Goal: Task Accomplishment & Management: Complete application form

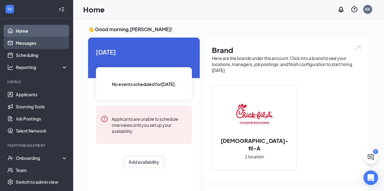
click at [53, 43] on link "Messages" at bounding box center [42, 43] width 52 height 12
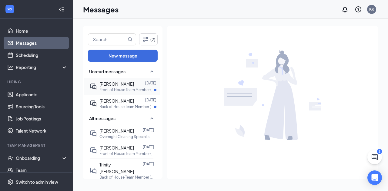
click at [138, 87] on p "Front of House Team Member (Part-Time) at [GEOGRAPHIC_DATA]" at bounding box center [126, 89] width 55 height 5
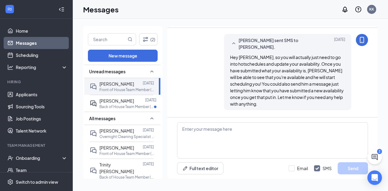
scroll to position [362, 0]
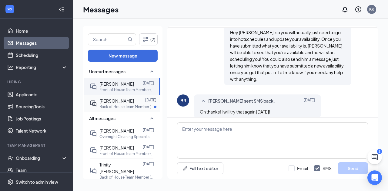
click at [137, 103] on div at bounding box center [139, 101] width 11 height 7
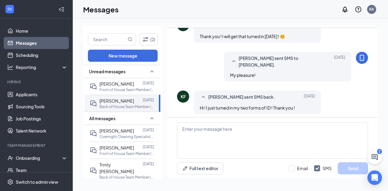
scroll to position [286, 0]
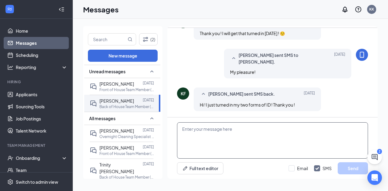
click at [233, 139] on textarea at bounding box center [272, 140] width 191 height 36
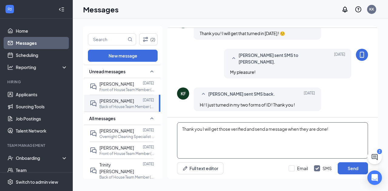
click at [202, 130] on textarea "Thank you I will get those verified and send a message when they are done!" at bounding box center [272, 140] width 191 height 36
click at [336, 134] on textarea "Thank you, I will get those verified and send a message when they are done!" at bounding box center [272, 140] width 191 height 36
type textarea "Thank you, I will get those verified and send a message when they are done!"
click at [347, 173] on button "Send" at bounding box center [353, 169] width 30 height 12
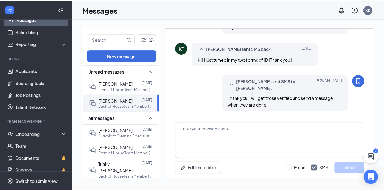
scroll to position [25, 0]
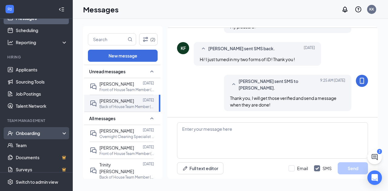
click at [63, 134] on icon at bounding box center [65, 134] width 5 height 0
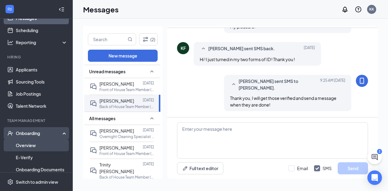
click at [55, 146] on link "Overview" at bounding box center [42, 145] width 52 height 12
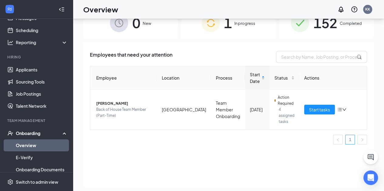
scroll to position [24, 0]
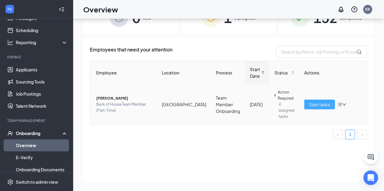
click at [317, 102] on span "Start tasks" at bounding box center [319, 104] width 21 height 7
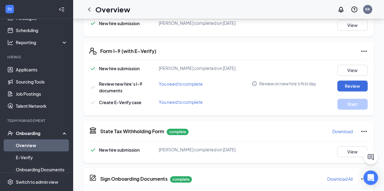
scroll to position [219, 0]
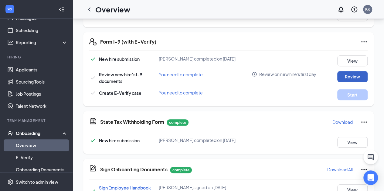
click at [362, 77] on button "Review" at bounding box center [352, 76] width 30 height 11
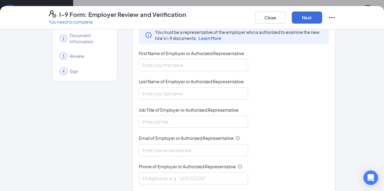
scroll to position [44, 0]
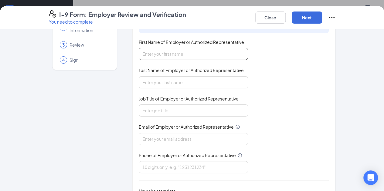
click at [204, 53] on input "First Name of Employer or Authorized Representative" at bounding box center [193, 54] width 109 height 12
type input "[PERSON_NAME]"
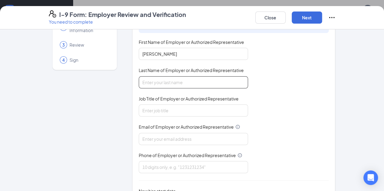
click at [178, 82] on input "Last Name of Employer or Authorized Representative" at bounding box center [193, 82] width 109 height 12
type input "[PERSON_NAME]"
click at [171, 100] on span "Job Title of Employer or Authorized Representative" at bounding box center [189, 99] width 100 height 6
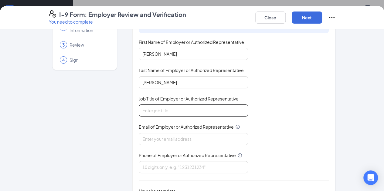
click at [171, 105] on input "Job Title of Employer or Authorized Representative" at bounding box center [193, 111] width 109 height 12
click at [168, 111] on input "Job Title of Employer or Authorized Representative" at bounding box center [193, 111] width 109 height 12
type input "Talent Director"
click at [164, 127] on span "Email of Employer or Authorized Representative" at bounding box center [186, 127] width 95 height 6
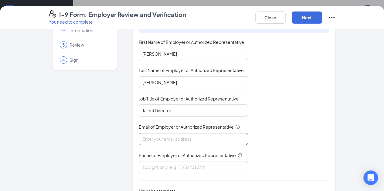
click at [164, 133] on input "Email of Employer or Authorized Representative" at bounding box center [193, 139] width 109 height 12
click at [163, 141] on input "Email of Employer or Authorized Representative" at bounding box center [193, 139] width 109 height 12
type input "[DOMAIN_NAME][EMAIL_ADDRESS][DOMAIN_NAME]"
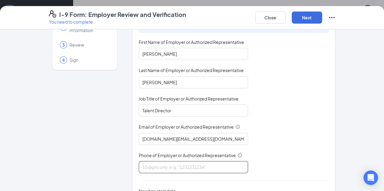
click at [167, 166] on input "Phone of Employer or Authorized Representative" at bounding box center [193, 167] width 109 height 12
type input "5742751771"
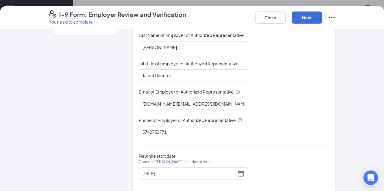
scroll to position [87, 0]
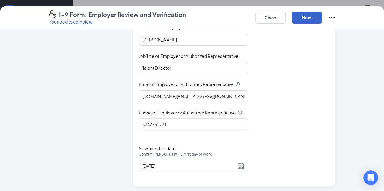
click at [322, 17] on button "Next" at bounding box center [306, 18] width 30 height 12
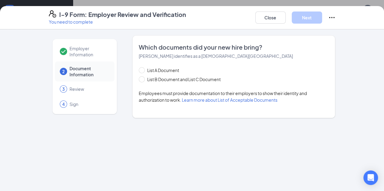
scroll to position [0, 0]
click at [139, 83] on div "List A Document List B Document and List C Document Employees must provide docu…" at bounding box center [234, 85] width 190 height 36
click at [139, 82] on span at bounding box center [142, 79] width 6 height 6
click at [139, 81] on input "List B Document and List C Document" at bounding box center [141, 78] width 4 height 4
radio input "true"
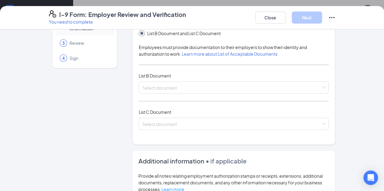
scroll to position [56, 0]
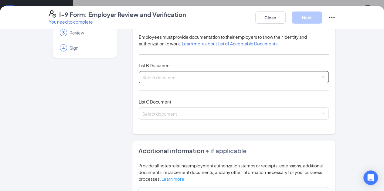
click at [329, 72] on div "Select document List B Documents Driver’s License issued by U.S State or outlyi…" at bounding box center [234, 77] width 190 height 12
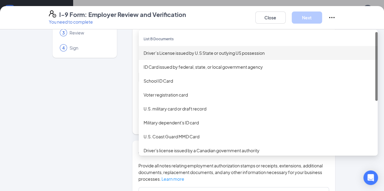
click at [278, 53] on div "Driver’s License issued by U.S State or outlying US possession" at bounding box center [257, 53] width 229 height 7
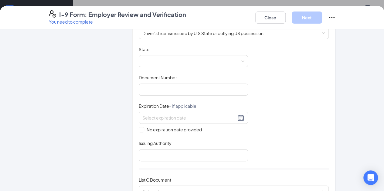
scroll to position [98, 0]
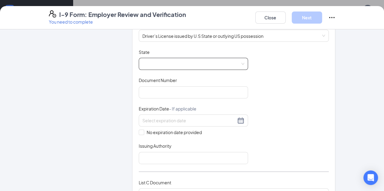
click at [215, 67] on span at bounding box center [193, 64] width 102 height 12
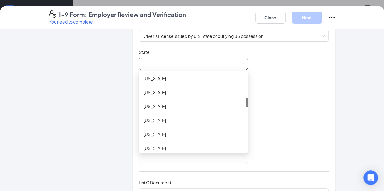
scroll to position [202, 0]
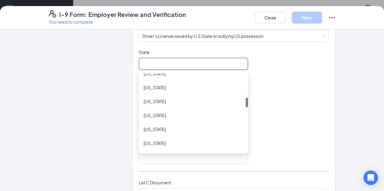
drag, startPoint x: 230, startPoint y: 77, endPoint x: 230, endPoint y: 102, distance: 24.9
click at [245, 102] on div at bounding box center [246, 102] width 2 height 9
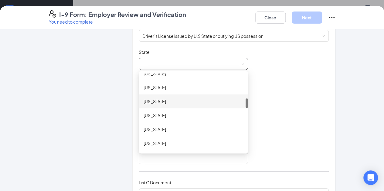
click at [186, 100] on div "[US_STATE]" at bounding box center [192, 101] width 99 height 7
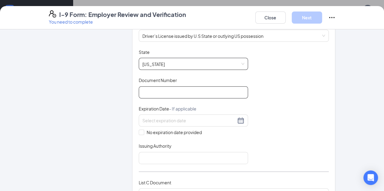
click at [198, 94] on input "Document Number" at bounding box center [193, 92] width 109 height 12
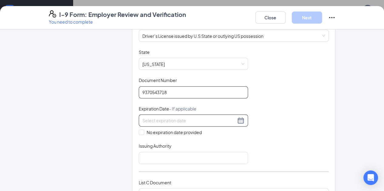
type input "9370543718"
click at [223, 120] on div at bounding box center [193, 120] width 102 height 7
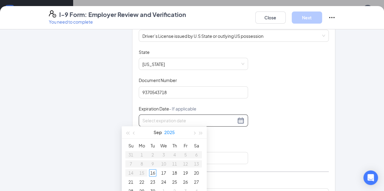
click at [173, 133] on button "2025" at bounding box center [169, 132] width 11 height 12
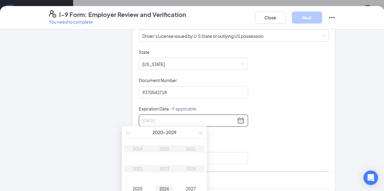
click at [166, 189] on div "2026" at bounding box center [164, 188] width 18 height 7
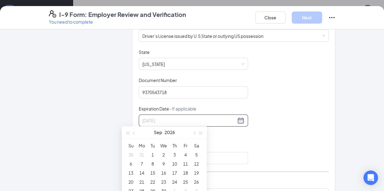
type input "[DATE]"
click at [157, 131] on button "Sep" at bounding box center [158, 132] width 8 height 12
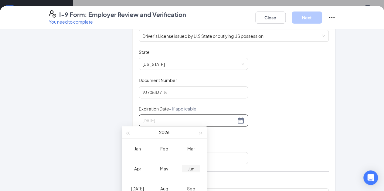
type input "[DATE]"
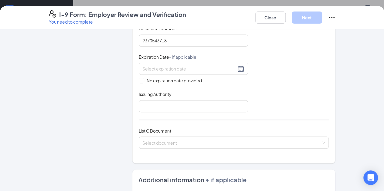
scroll to position [152, 0]
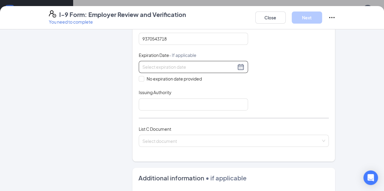
click at [223, 64] on div at bounding box center [193, 66] width 102 height 7
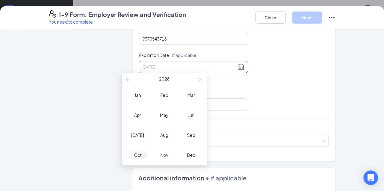
type input "[DATE]"
click at [138, 155] on div "Oct" at bounding box center [137, 155] width 18 height 7
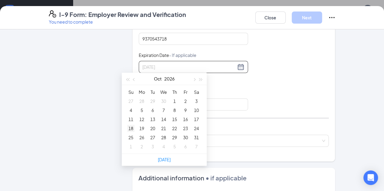
type input "[DATE]"
click at [127, 128] on div "18" at bounding box center [130, 128] width 7 height 7
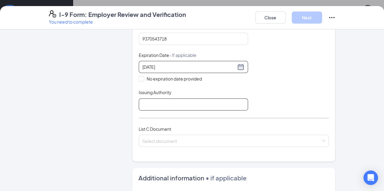
click at [152, 103] on input "Issuing Authority" at bounding box center [193, 105] width 109 height 12
type input "[US_STATE]"
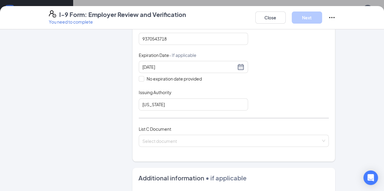
click at [291, 103] on div "Document Title Driver’s License issued by U.S State or outlying US possession S…" at bounding box center [234, 52] width 190 height 115
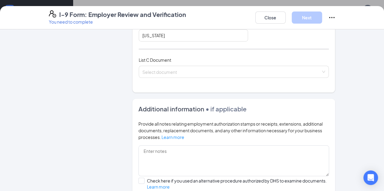
scroll to position [221, 0]
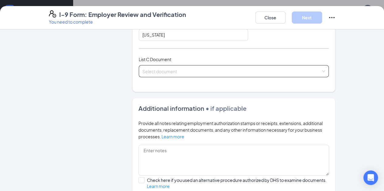
click at [329, 71] on div "Select document" at bounding box center [234, 71] width 190 height 12
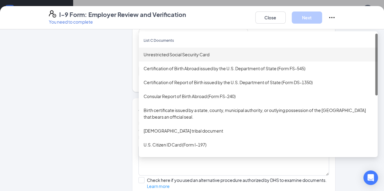
click at [299, 56] on div "Unrestricted Social Security Card" at bounding box center [258, 55] width 239 height 14
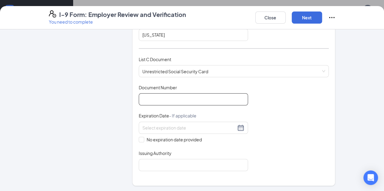
click at [209, 100] on input "Document Number" at bounding box center [193, 99] width 109 height 12
type input "256977892"
click at [144, 139] on span "No expiration date provided" at bounding box center [174, 139] width 60 height 7
click at [139, 139] on input "No expiration date provided" at bounding box center [141, 139] width 4 height 4
checkbox input "true"
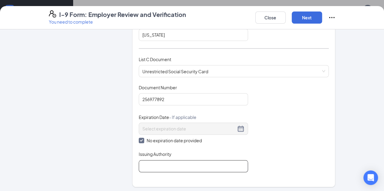
click at [149, 163] on input "Issuing Authority" at bounding box center [193, 166] width 109 height 12
type input "Social Security Administration"
click at [314, 146] on div "Document Title Unrestricted Social Security Card Document Number 256977892 Expi…" at bounding box center [234, 129] width 190 height 88
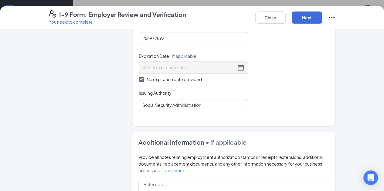
scroll to position [280, 0]
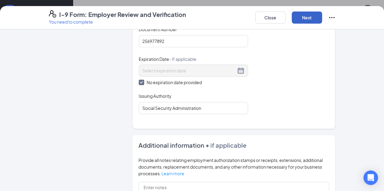
click at [322, 17] on button "Next" at bounding box center [306, 18] width 30 height 12
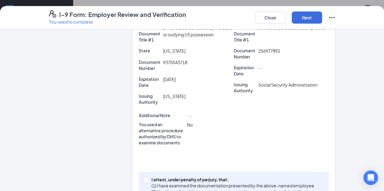
scroll to position [191, 0]
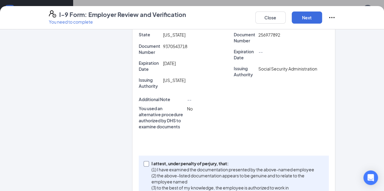
click at [143, 161] on span at bounding box center [145, 163] width 5 height 5
click at [143, 161] on input "I attest, under penalty of [PERSON_NAME], that: (1) I have examined the documen…" at bounding box center [145, 163] width 4 height 4
checkbox input "true"
click at [322, 17] on button "Next" at bounding box center [306, 18] width 30 height 12
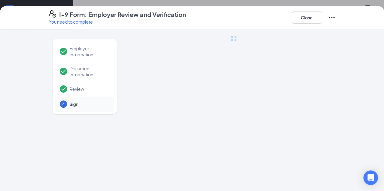
scroll to position [0, 0]
click at [221, 132] on div "Employer Information Document Information Review 4 Sign" at bounding box center [192, 110] width 384 height 162
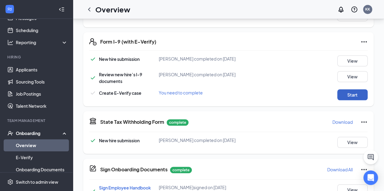
click at [353, 95] on button "Start" at bounding box center [352, 94] width 30 height 11
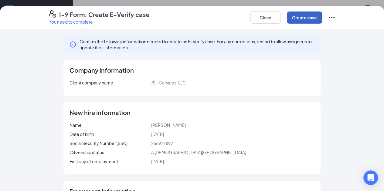
click at [322, 18] on button "Create case" at bounding box center [304, 18] width 35 height 12
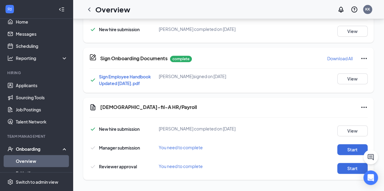
scroll to position [6, 0]
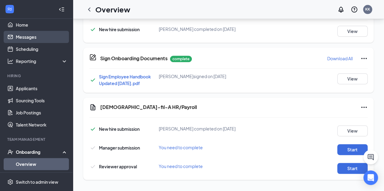
click at [51, 35] on link "Messages" at bounding box center [42, 37] width 52 height 12
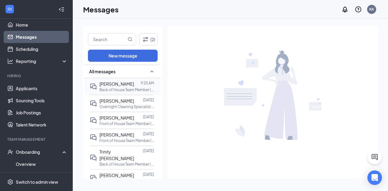
click at [131, 87] on p "Back of House Team Member (Part-Time) at [GEOGRAPHIC_DATA]" at bounding box center [126, 89] width 55 height 5
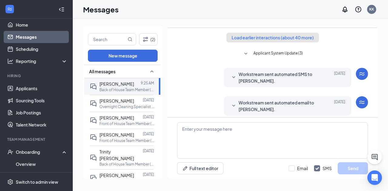
click at [277, 41] on button "Load earlier interactions (about 40 more)" at bounding box center [272, 38] width 92 height 10
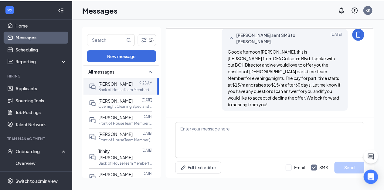
scroll to position [925, 0]
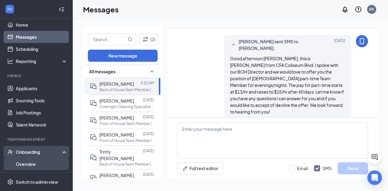
click at [31, 164] on link "Overview" at bounding box center [42, 164] width 52 height 12
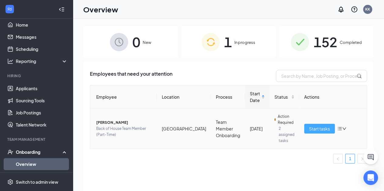
click at [320, 126] on span "Start tasks" at bounding box center [319, 129] width 21 height 7
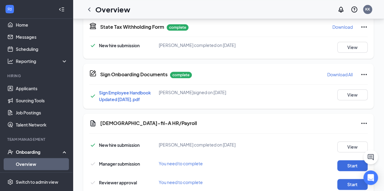
scroll to position [368, 0]
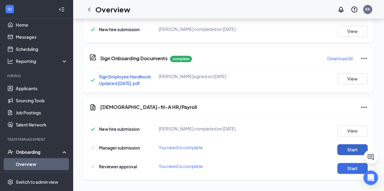
click at [348, 148] on button "Start" at bounding box center [352, 149] width 30 height 11
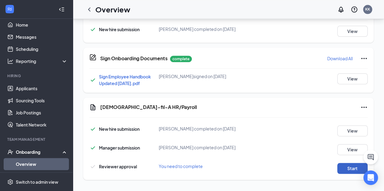
click at [345, 170] on button "Start" at bounding box center [352, 168] width 30 height 11
click at [356, 169] on button "Start" at bounding box center [352, 168] width 30 height 11
click at [90, 12] on icon "ChevronLeft" at bounding box center [89, 9] width 7 height 7
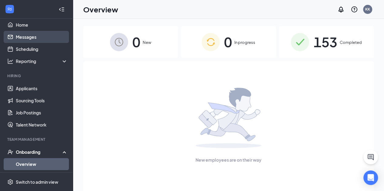
click at [52, 37] on link "Messages" at bounding box center [42, 37] width 52 height 12
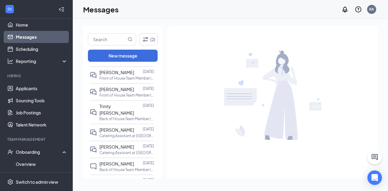
scroll to position [54, 0]
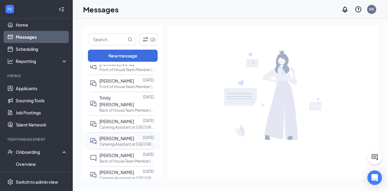
click at [134, 142] on p "Catering Assistant at [GEOGRAPHIC_DATA]" at bounding box center [126, 144] width 55 height 5
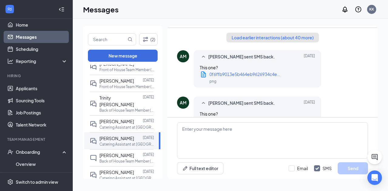
click at [304, 38] on button "Load earlier interactions (about 40 more)" at bounding box center [272, 38] width 92 height 10
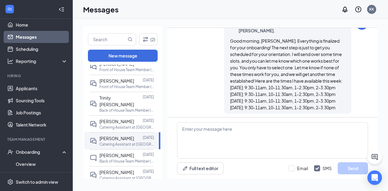
scroll to position [1058, 0]
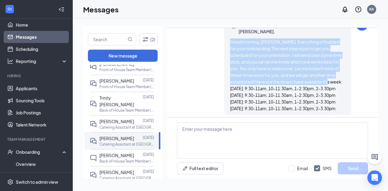
drag, startPoint x: 226, startPoint y: 31, endPoint x: 319, endPoint y: 81, distance: 105.4
click at [319, 81] on div "Good morning, [PERSON_NAME]. Everything is finalized for your onboarding! The n…" at bounding box center [287, 75] width 115 height 73
copy span "Good morning, [PERSON_NAME]. Everything is finalized for your onboarding! The n…"
click at [207, 62] on div "[PERSON_NAME] sent SMS to [PERSON_NAME]. [DATE] Good morning, [PERSON_NAME]. Ev…" at bounding box center [272, 67] width 191 height 99
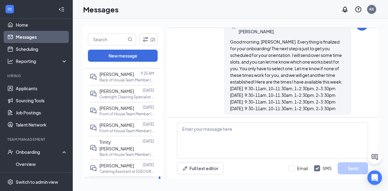
scroll to position [0, 0]
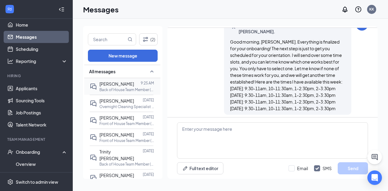
click at [118, 91] on p "Back of House Team Member (Part-Time) at [GEOGRAPHIC_DATA]" at bounding box center [126, 89] width 55 height 5
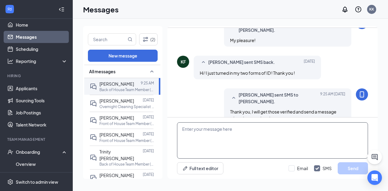
scroll to position [206, 0]
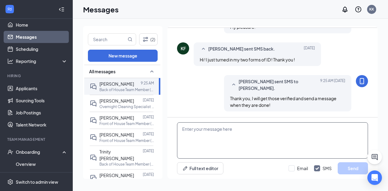
click at [211, 136] on textarea at bounding box center [272, 140] width 191 height 36
paste textarea "Good morning, [PERSON_NAME]. Everything is finalized for your onboarding! The n…"
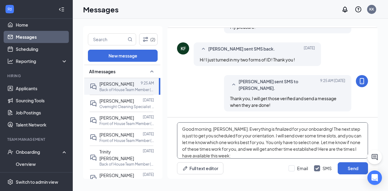
click at [225, 130] on textarea "Good morning, [PERSON_NAME]. Everything is finalized for your onboarding! The n…" at bounding box center [272, 140] width 191 height 36
click at [225, 131] on textarea "Good morning, [PERSON_NAME]. Everything is finalized for your onboarding! The n…" at bounding box center [272, 140] width 191 height 36
click at [229, 129] on textarea "Good morning, [PERSON_NAME]. Everything is finalized for your onboarding! The n…" at bounding box center [272, 140] width 191 height 36
click at [202, 155] on textarea "Everything is finalized for your onboarding! The next step is just to get you s…" at bounding box center [272, 140] width 191 height 36
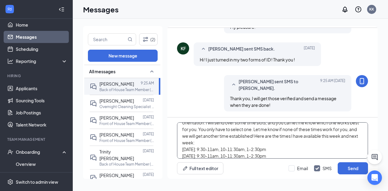
scroll to position [20, 0]
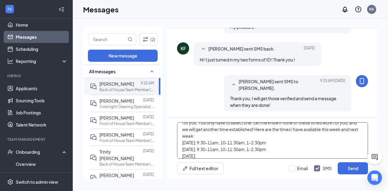
click at [216, 156] on textarea "Everything is finalized for your onboarding! The next step is just to get you s…" at bounding box center [272, 140] width 191 height 36
click at [273, 144] on textarea "Everything is finalized for your onboarding! The next step is just to get you s…" at bounding box center [272, 140] width 191 height 36
click at [301, 152] on textarea "Everything is finalized for your onboarding! The next step is just to get you s…" at bounding box center [272, 140] width 191 height 36
click at [305, 154] on textarea "Everything is finalized for your onboarding! The next step is just to get you s…" at bounding box center [272, 140] width 191 height 36
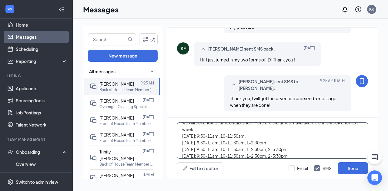
scroll to position [33, 0]
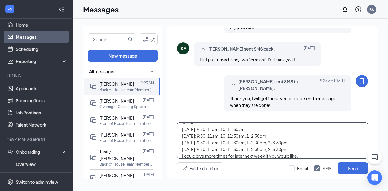
click at [195, 157] on textarea "Everything is finalized for your onboarding! The next step is just to get you s…" at bounding box center [272, 140] width 191 height 36
click at [313, 152] on textarea "Everything is finalized for your onboarding! The next step is just to get you s…" at bounding box center [272, 140] width 191 height 36
click at [317, 156] on textarea "Everything is finalized for your onboarding! The next step is just to get you s…" at bounding box center [272, 140] width 191 height 36
type textarea "Everything is finalized for your onboarding! The next step is just to get you s…"
click at [348, 172] on button "Send" at bounding box center [353, 169] width 30 height 12
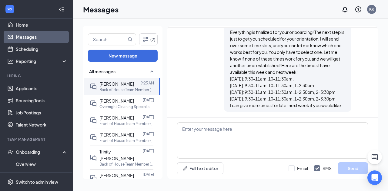
scroll to position [318, 0]
click at [44, 22] on link "Home" at bounding box center [42, 25] width 52 height 12
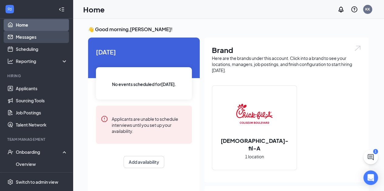
click at [38, 34] on link "Messages" at bounding box center [42, 37] width 52 height 12
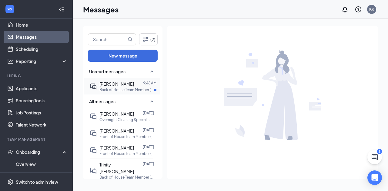
click at [136, 90] on p "Back of House Team Member (Part-Time) at [GEOGRAPHIC_DATA]" at bounding box center [126, 89] width 55 height 5
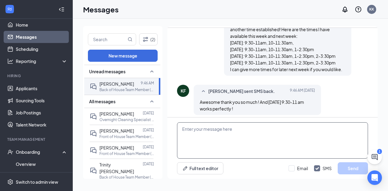
scroll to position [358, 0]
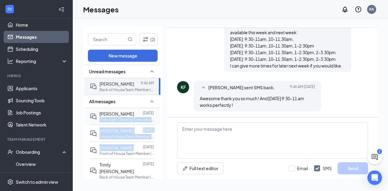
drag, startPoint x: 136, startPoint y: 145, endPoint x: 153, endPoint y: 116, distance: 33.2
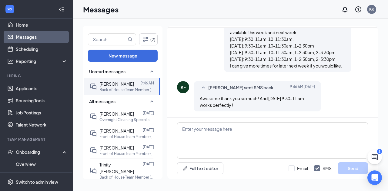
click at [170, 109] on div "Load earlier interactions (about 42 more) Applicant System Update (1) Workstrea…" at bounding box center [272, 72] width 210 height 89
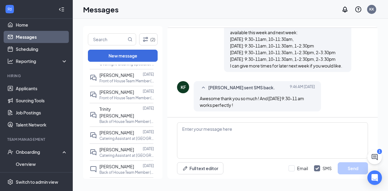
scroll to position [59, 0]
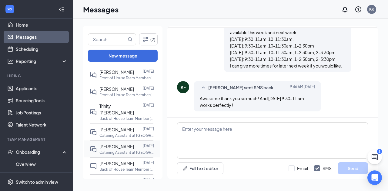
click at [123, 150] on p "Catering Assistant at [GEOGRAPHIC_DATA]" at bounding box center [126, 152] width 55 height 5
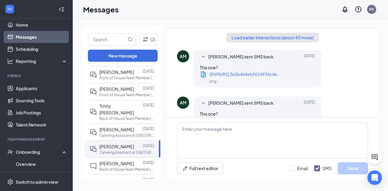
click at [293, 38] on button "Load earlier interactions (about 40 more)" at bounding box center [272, 38] width 92 height 10
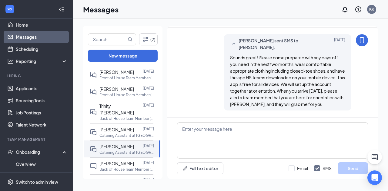
scroll to position [1190, 0]
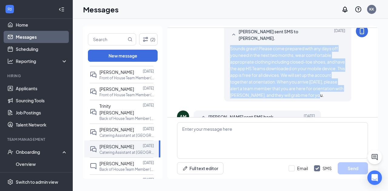
drag, startPoint x: 223, startPoint y: 49, endPoint x: 336, endPoint y: 101, distance: 124.3
click at [336, 101] on div "[PERSON_NAME] sent SMS to [PERSON_NAME]. [DATE] Sounds great! Please come prepa…" at bounding box center [287, 63] width 127 height 76
copy span "Sounds great! Please come prepared with any days off you need in the next two m…"
click at [200, 51] on div "[PERSON_NAME] sent SMS to [PERSON_NAME]. [DATE] Sounds great! Please come prepa…" at bounding box center [272, 64] width 191 height 79
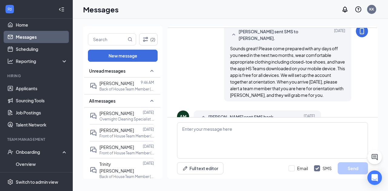
scroll to position [0, 0]
click at [134, 83] on div at bounding box center [137, 84] width 7 height 7
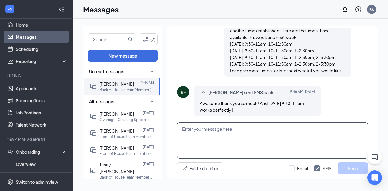
scroll to position [358, 0]
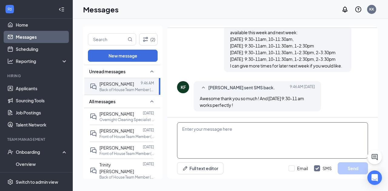
click at [244, 133] on textarea at bounding box center [272, 140] width 191 height 36
paste textarea "Sounds great! Please come prepared with any days off you need in the next two m…"
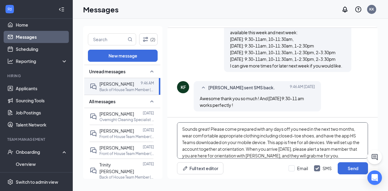
scroll to position [3, 0]
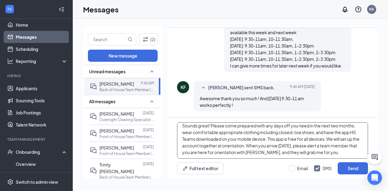
click at [314, 146] on textarea "Sounds great! Please come prepared with any days off you need in the next two m…" at bounding box center [272, 140] width 191 height 36
click at [352, 154] on textarea "Sounds great! Please come prepared with any days off you need in the next two m…" at bounding box center [272, 140] width 191 height 36
type textarea "Sounds great! Please come prepared with any days off you need in the next two m…"
click at [354, 171] on button "Send" at bounding box center [353, 169] width 30 height 12
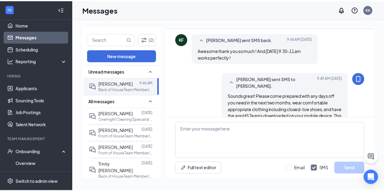
scroll to position [408, 0]
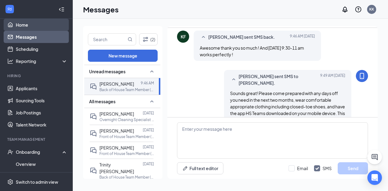
click at [52, 25] on link "Home" at bounding box center [42, 25] width 52 height 12
